Goal: Transaction & Acquisition: Obtain resource

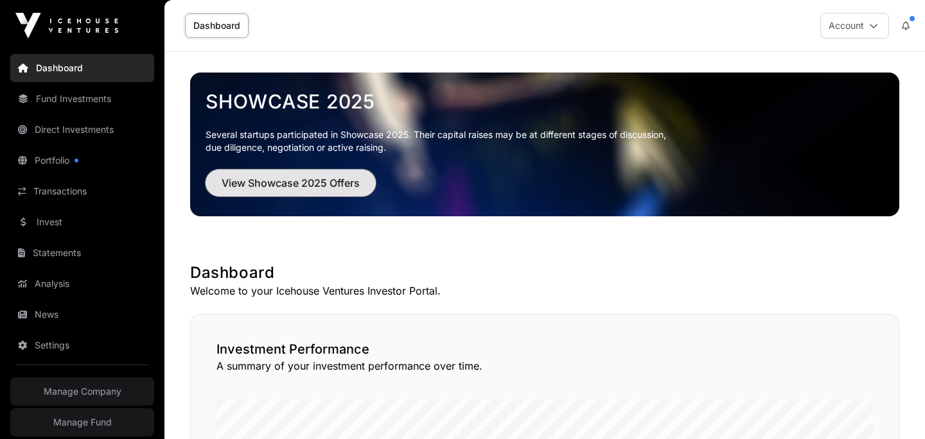
click at [337, 189] on span "View Showcase 2025 Offers" at bounding box center [291, 182] width 138 height 15
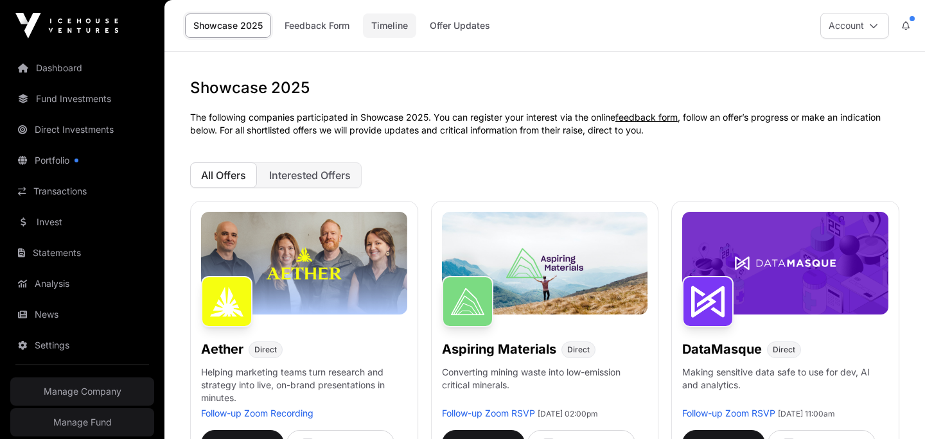
click at [378, 27] on link "Timeline" at bounding box center [389, 25] width 53 height 24
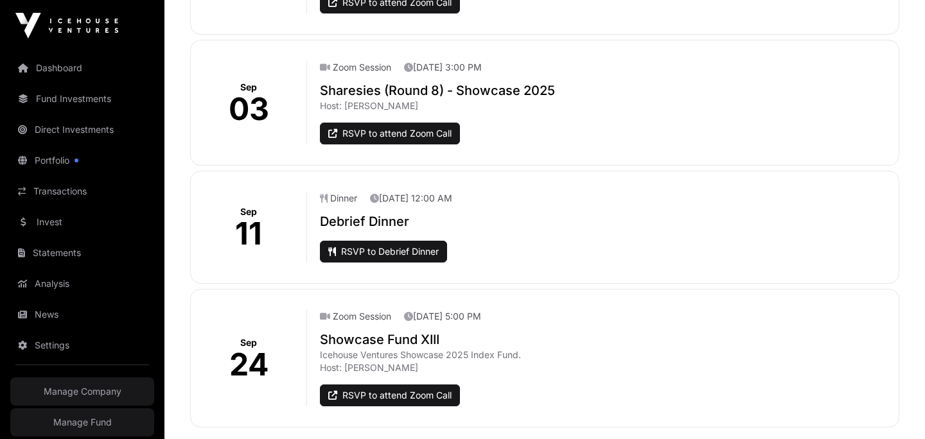
scroll to position [1517, 0]
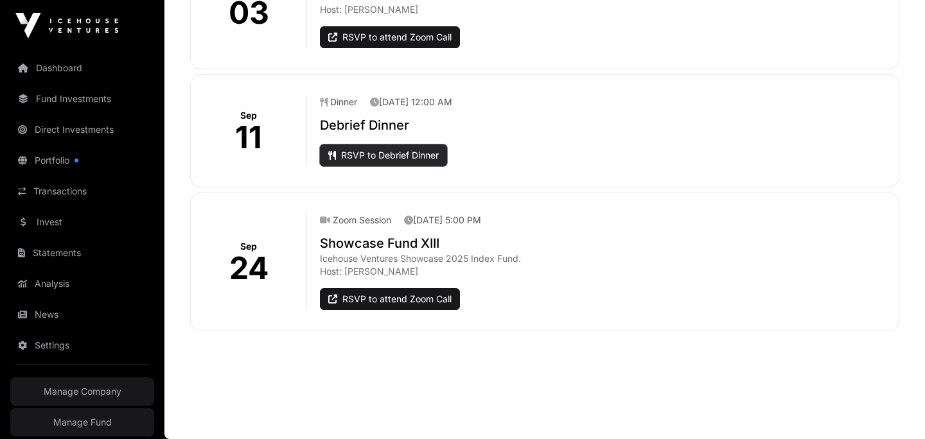
click at [403, 157] on link "RSVP to Debrief Dinner" at bounding box center [383, 156] width 127 height 22
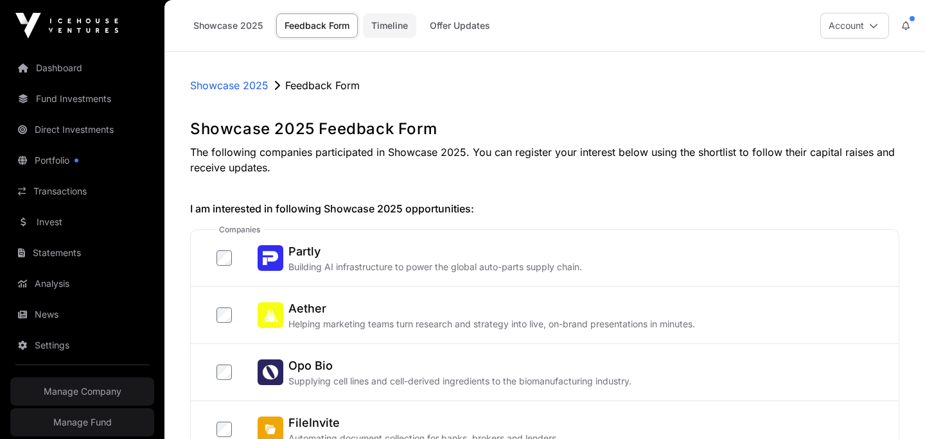
click at [396, 28] on link "Timeline" at bounding box center [389, 25] width 53 height 24
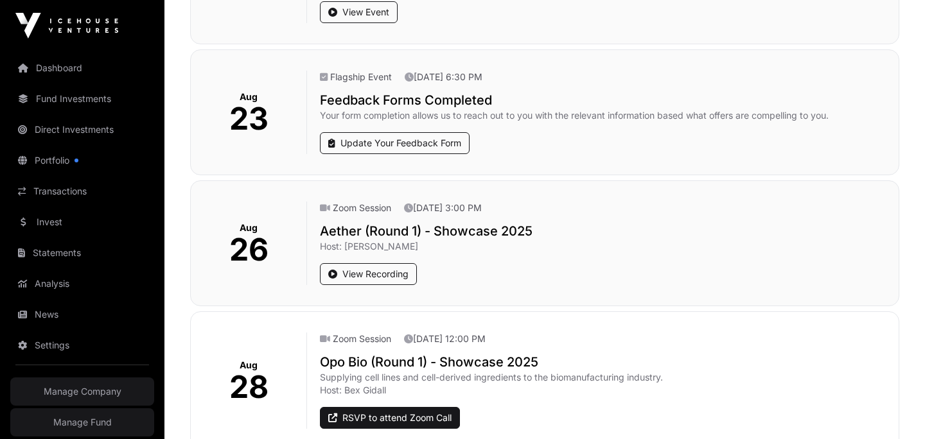
scroll to position [349, 0]
click at [389, 226] on h2 "Aether (Round 1) - Showcase 2025" at bounding box center [604, 232] width 569 height 18
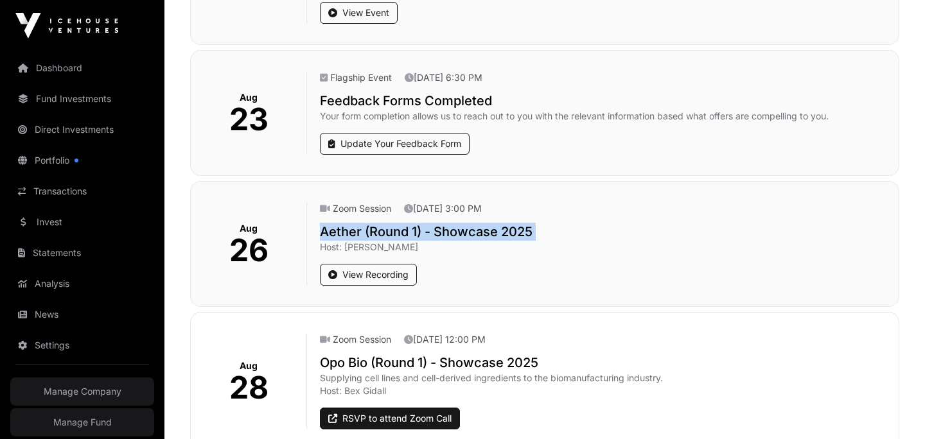
click at [389, 226] on h2 "Aether (Round 1) - Showcase 2025" at bounding box center [604, 232] width 569 height 18
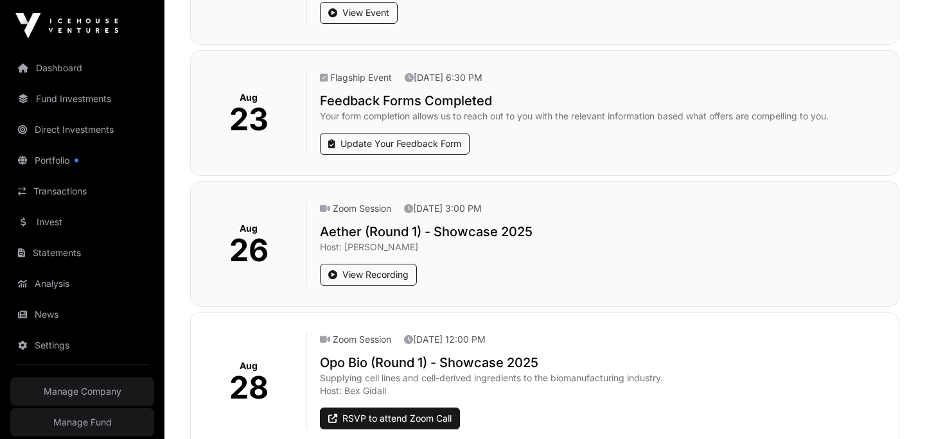
click at [387, 228] on h2 "Aether (Round 1) - Showcase 2025" at bounding box center [604, 232] width 569 height 18
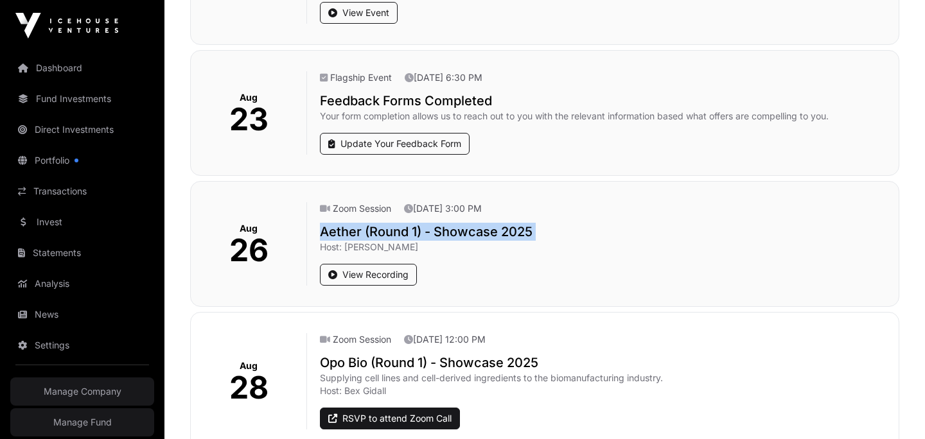
click at [387, 228] on h2 "Aether (Round 1) - Showcase 2025" at bounding box center [604, 232] width 569 height 18
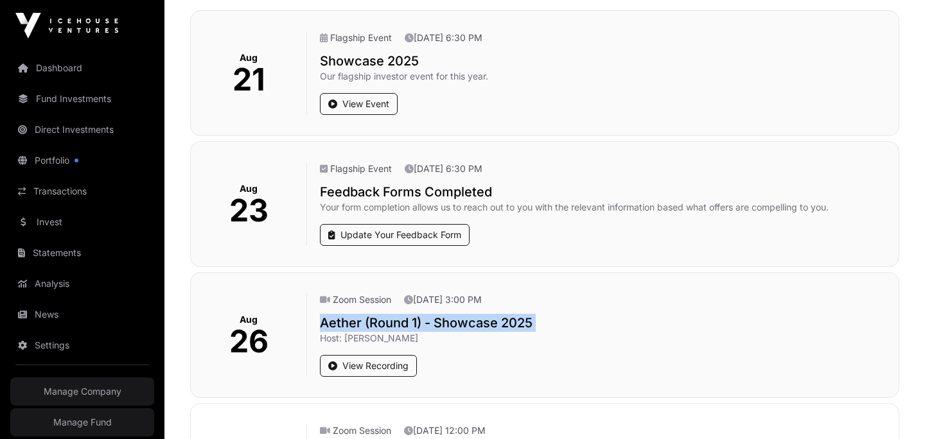
scroll to position [0, 0]
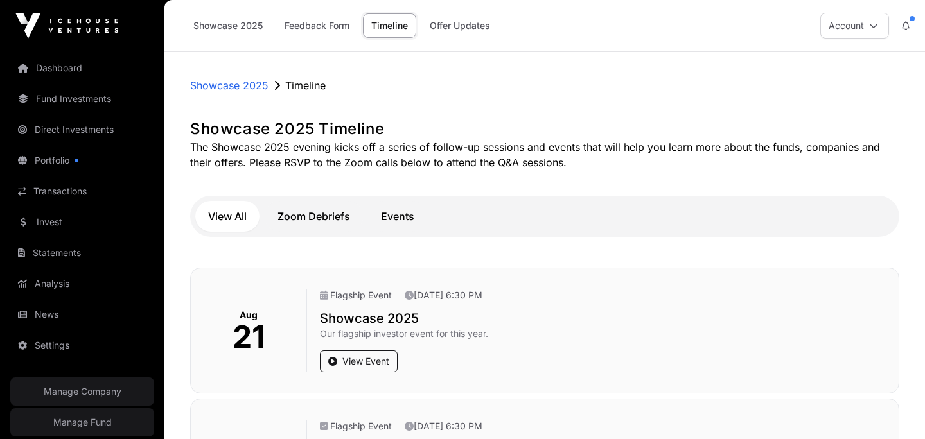
click at [236, 84] on p "Showcase 2025" at bounding box center [229, 85] width 78 height 15
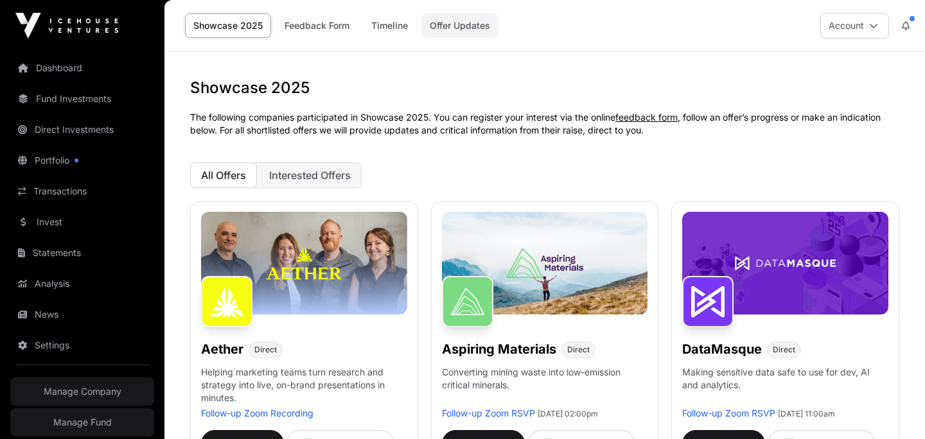
click at [442, 24] on link "Offer Updates" at bounding box center [459, 25] width 77 height 24
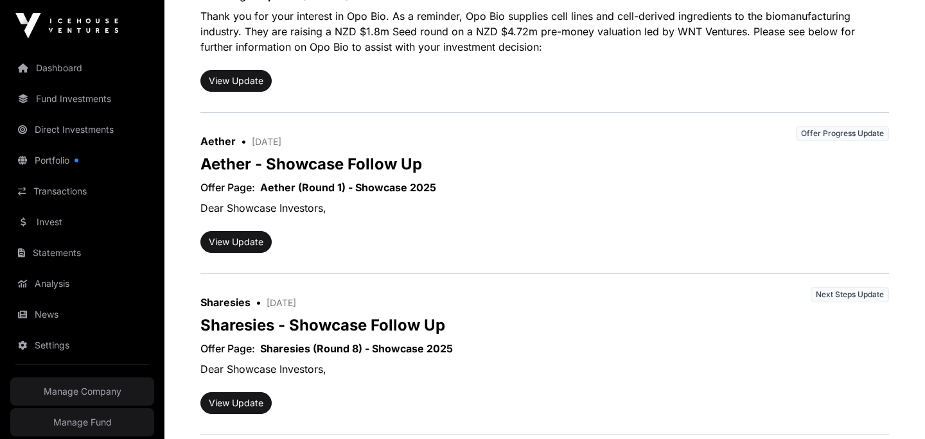
scroll to position [433, 0]
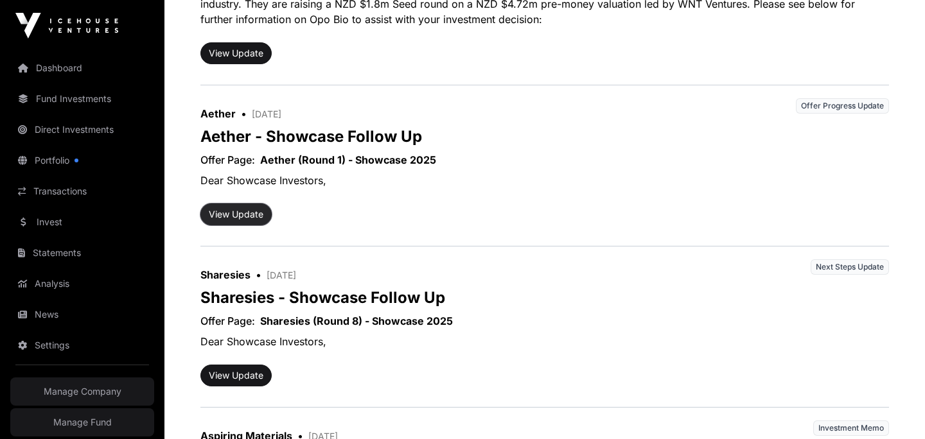
click at [249, 210] on button "View Update" at bounding box center [235, 215] width 71 height 22
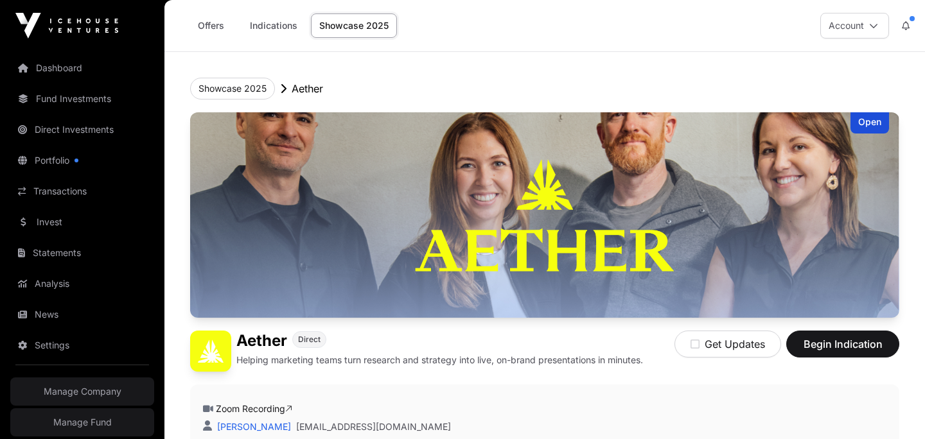
scroll to position [394, 0]
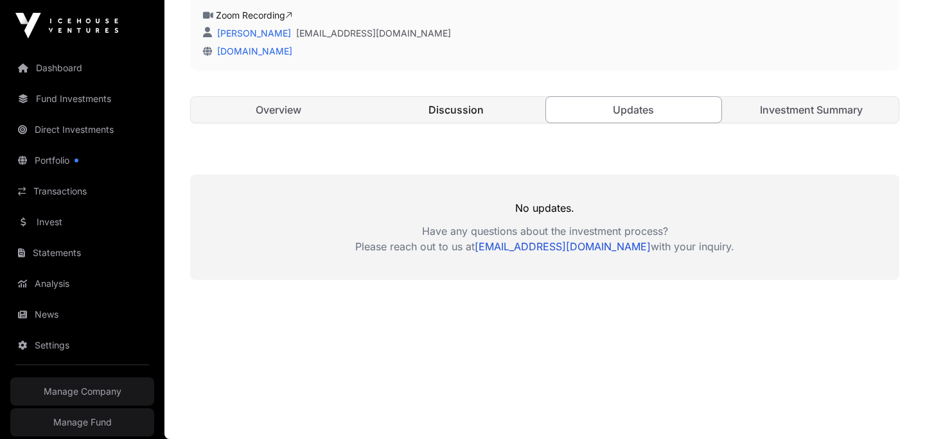
click at [443, 112] on link "Discussion" at bounding box center [456, 110] width 175 height 26
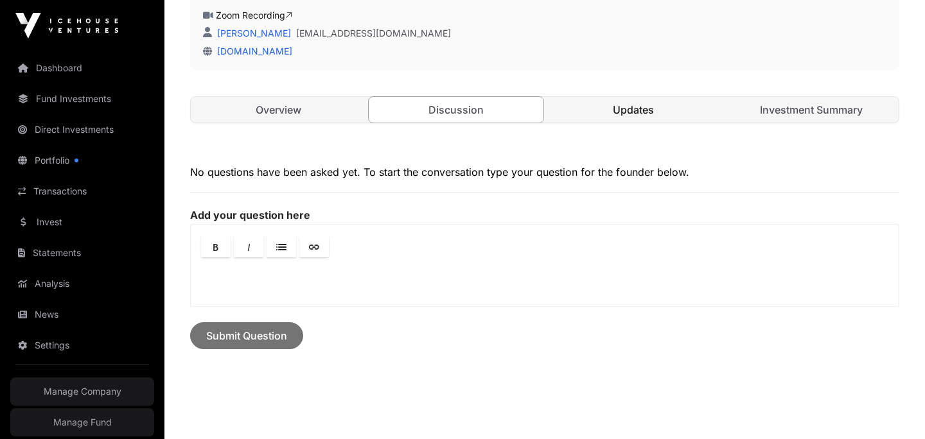
click at [630, 109] on link "Updates" at bounding box center [633, 110] width 175 height 26
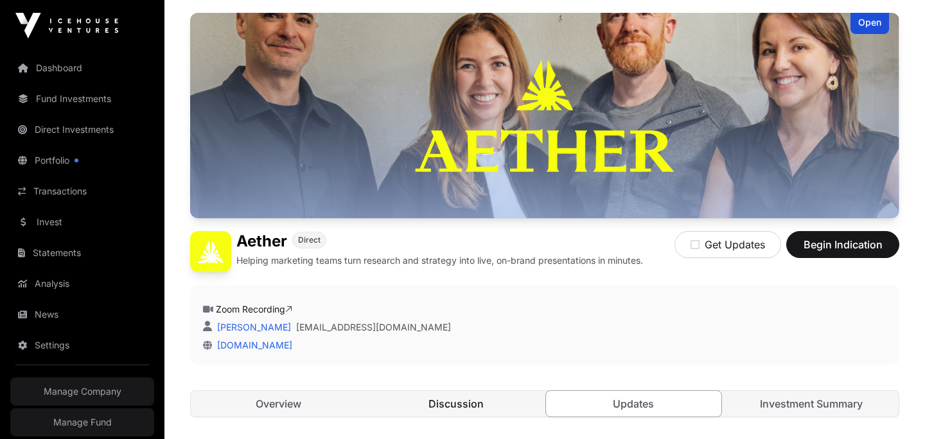
scroll to position [89, 0]
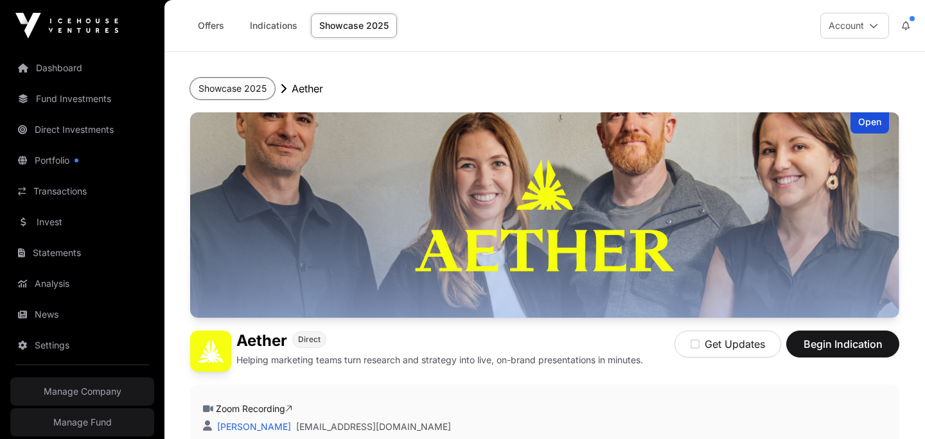
click at [242, 91] on button "Showcase 2025" at bounding box center [232, 89] width 85 height 22
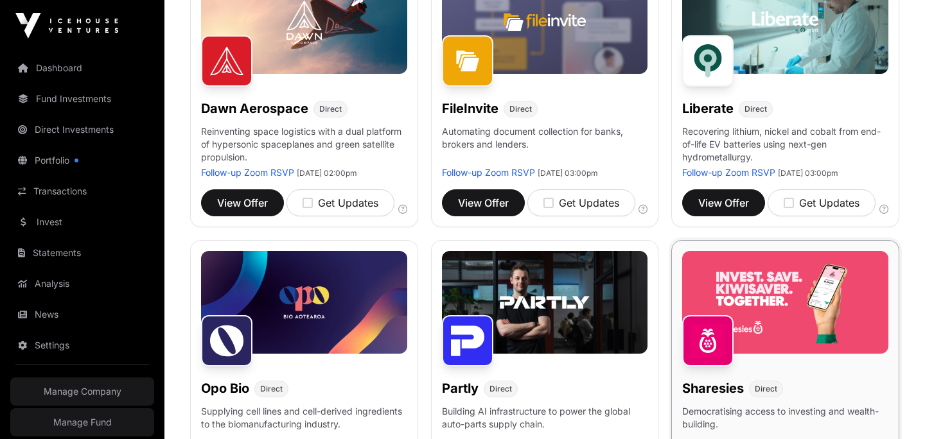
scroll to position [720, 0]
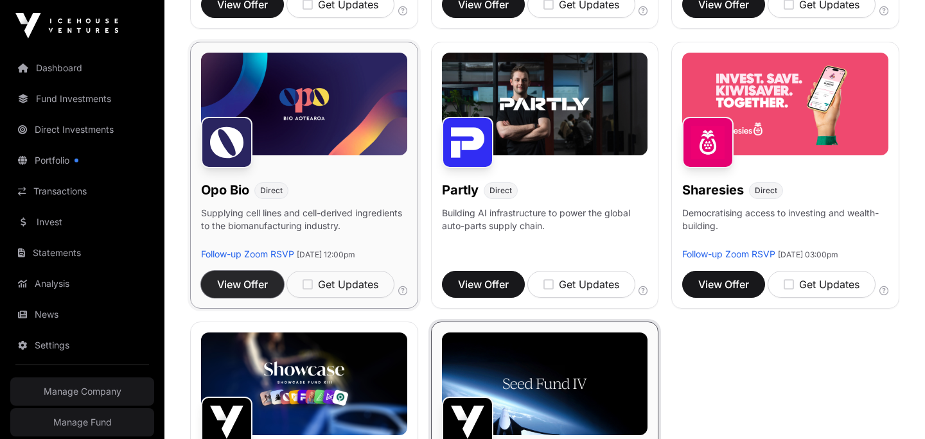
click at [259, 292] on span "View Offer" at bounding box center [242, 284] width 51 height 15
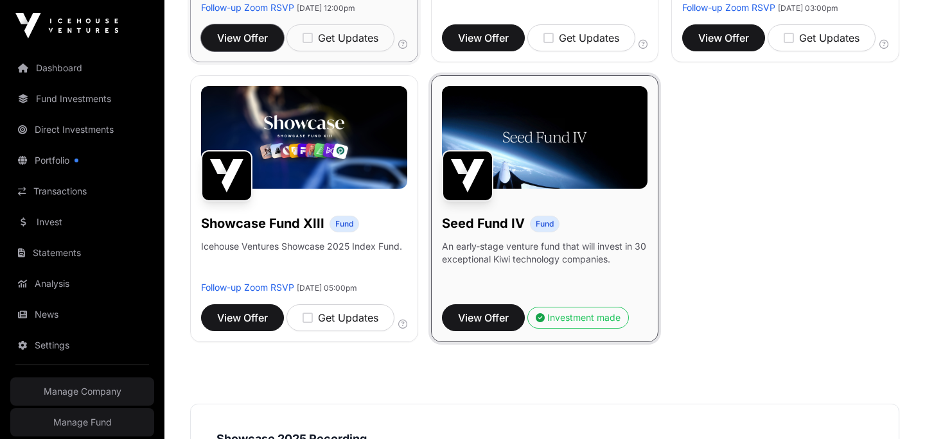
scroll to position [967, 0]
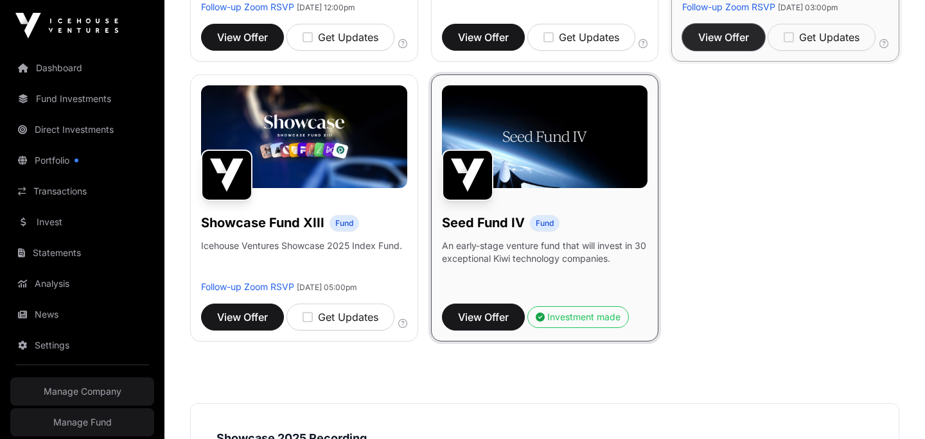
click at [725, 51] on button "View Offer" at bounding box center [723, 37] width 83 height 27
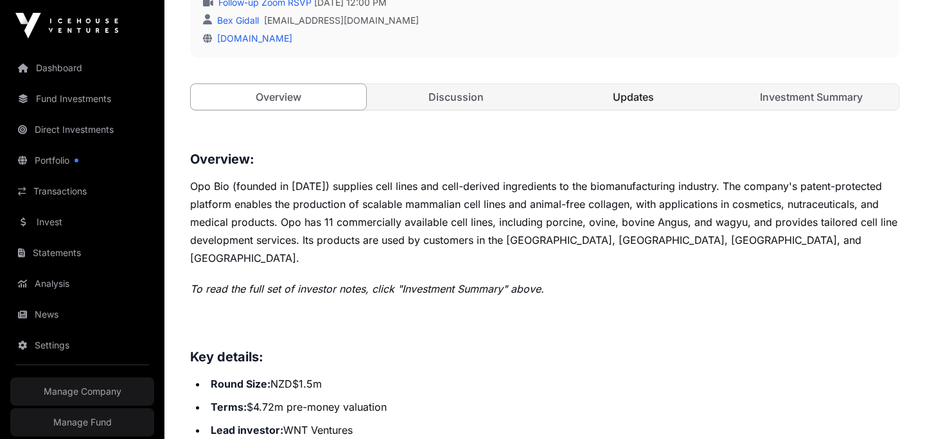
click at [611, 96] on link "Updates" at bounding box center [633, 97] width 175 height 26
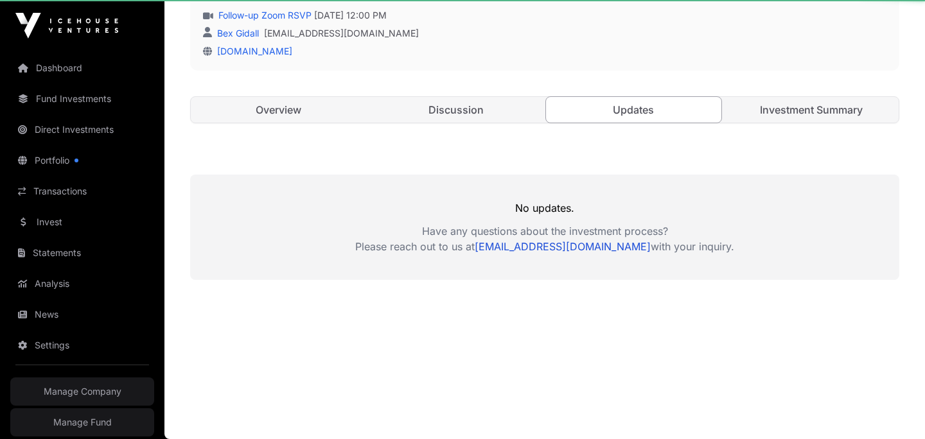
scroll to position [394, 0]
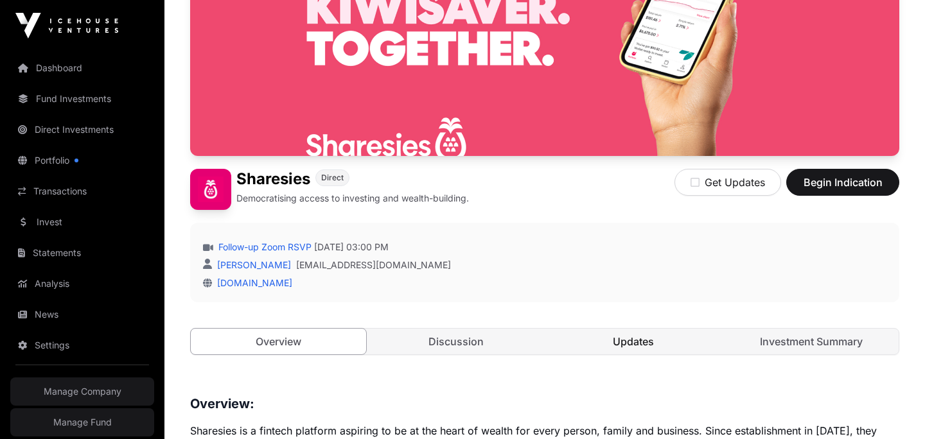
click at [612, 349] on link "Updates" at bounding box center [633, 342] width 175 height 26
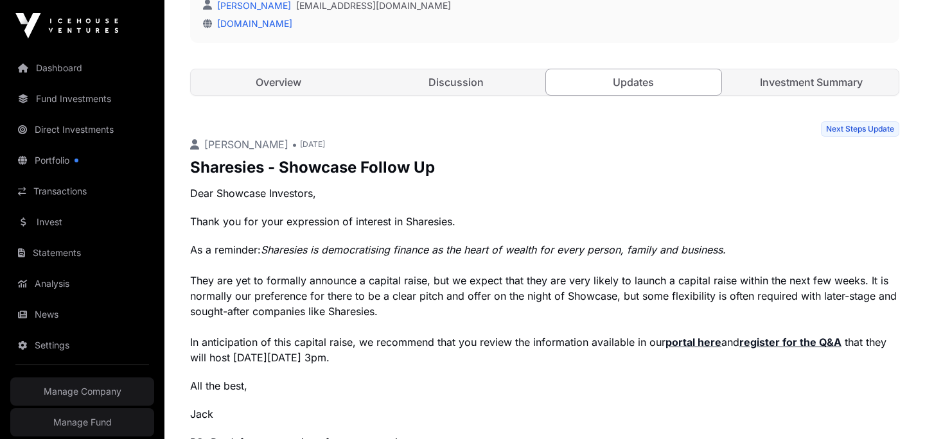
scroll to position [423, 0]
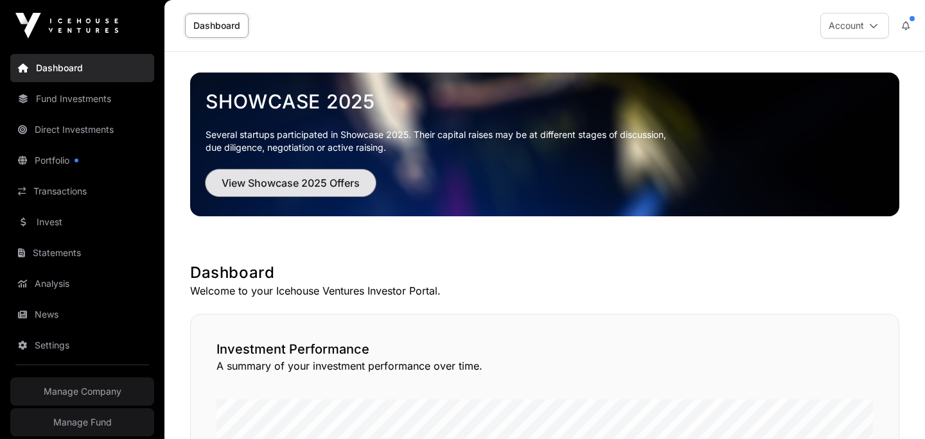
click at [260, 181] on span "View Showcase 2025 Offers" at bounding box center [291, 182] width 138 height 15
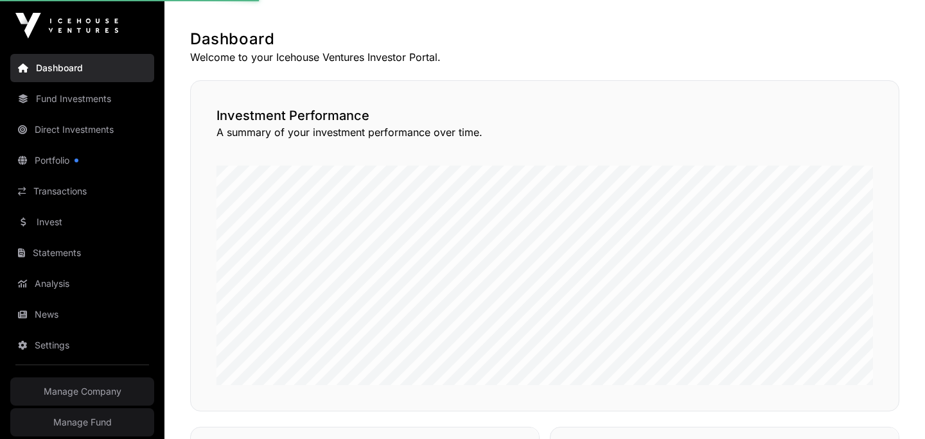
scroll to position [274, 0]
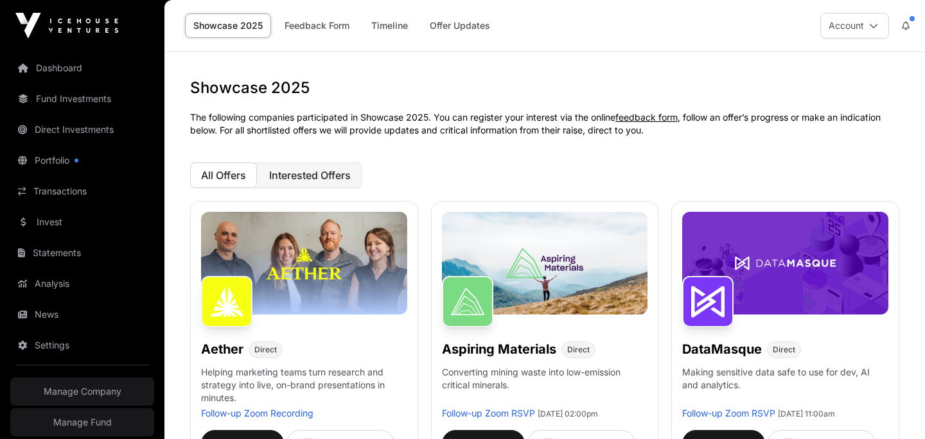
click at [321, 182] on button "Interested Offers" at bounding box center [309, 176] width 103 height 26
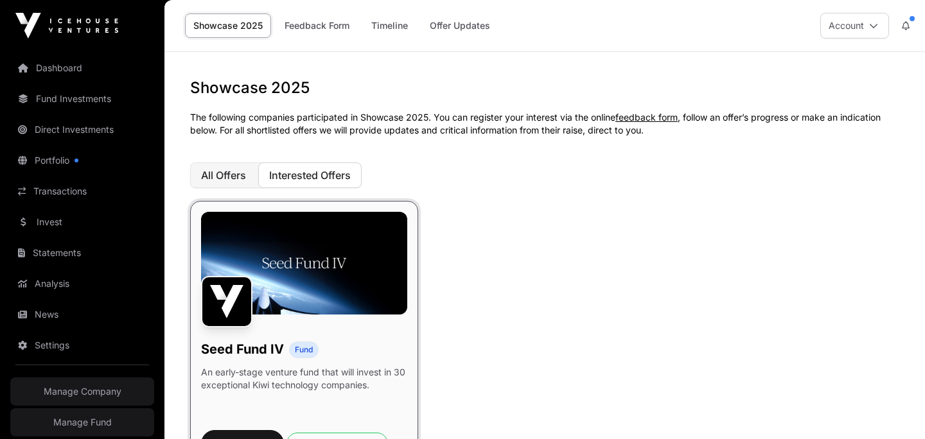
click at [230, 175] on span "All Offers" at bounding box center [223, 175] width 45 height 13
